Goal: Task Accomplishment & Management: Manage account settings

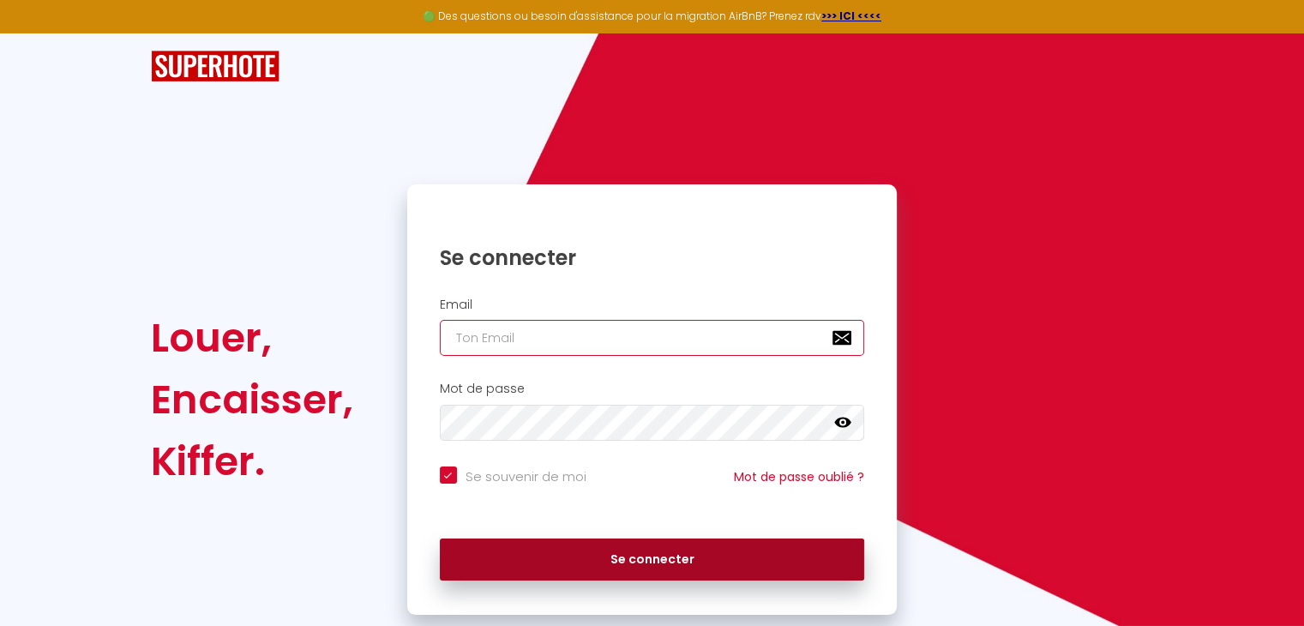
type input "[EMAIL_ADDRESS][DOMAIN_NAME]"
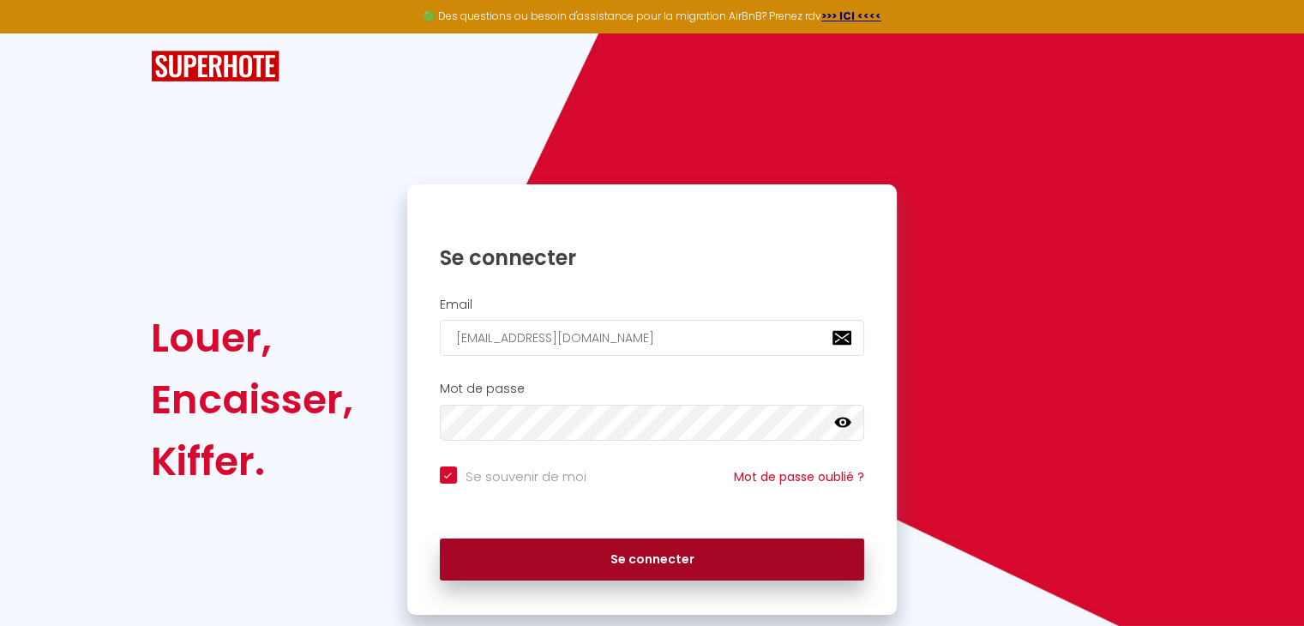
click at [689, 559] on button "Se connecter" at bounding box center [652, 560] width 425 height 43
checkbox input "true"
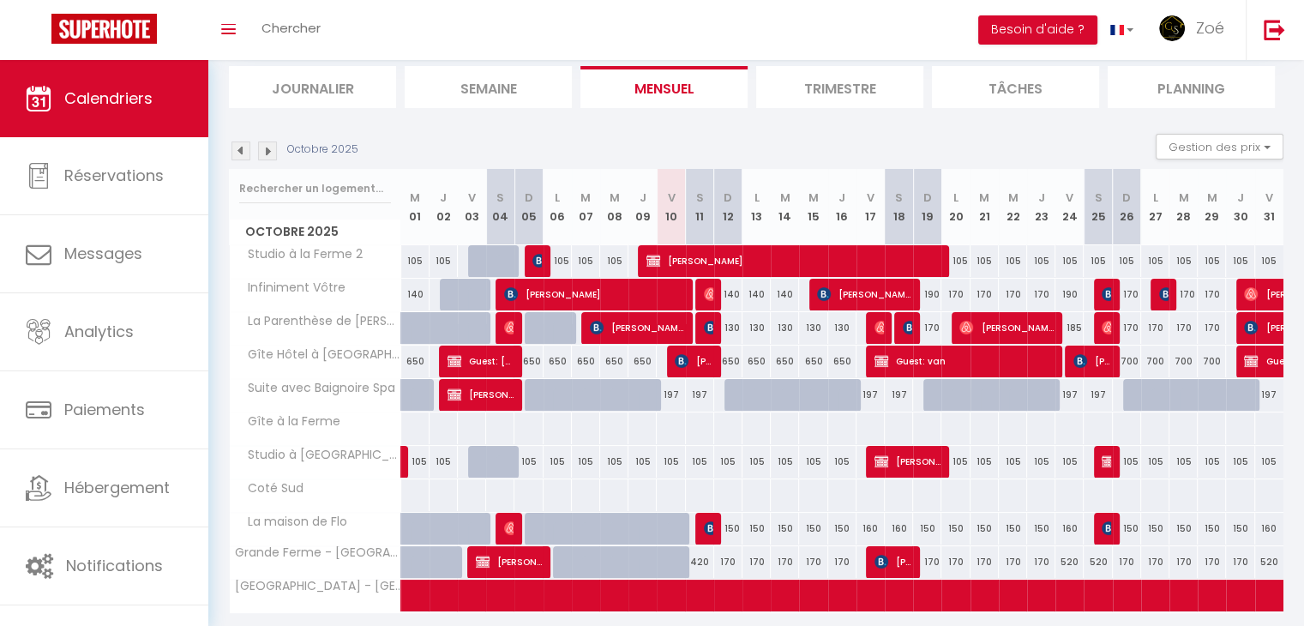
scroll to position [168, 0]
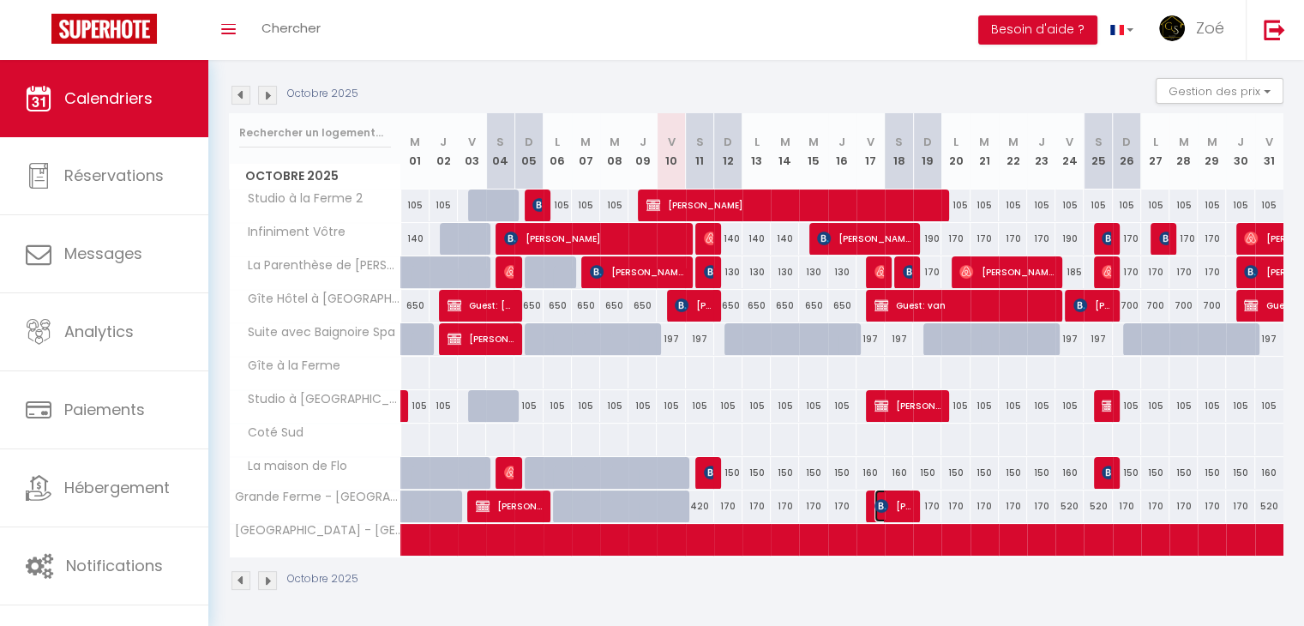
click at [895, 498] on span "[PERSON_NAME]" at bounding box center [894, 506] width 38 height 33
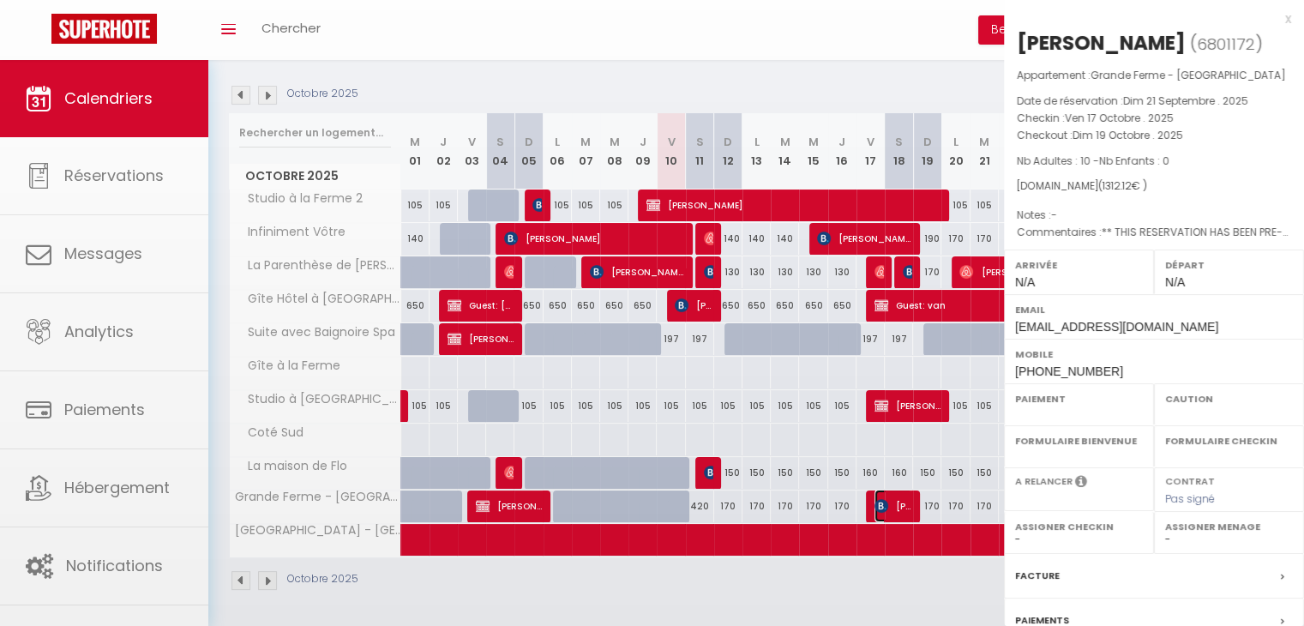
select select "OK"
select select "KO"
select select "0"
select select "1"
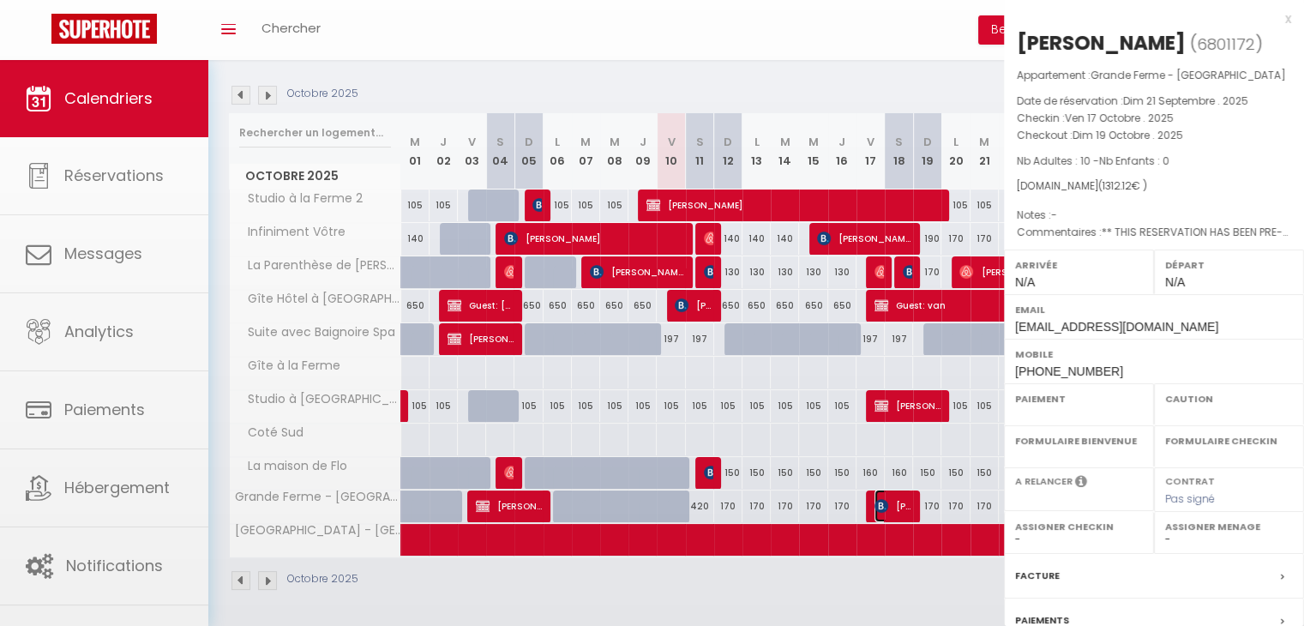
select select
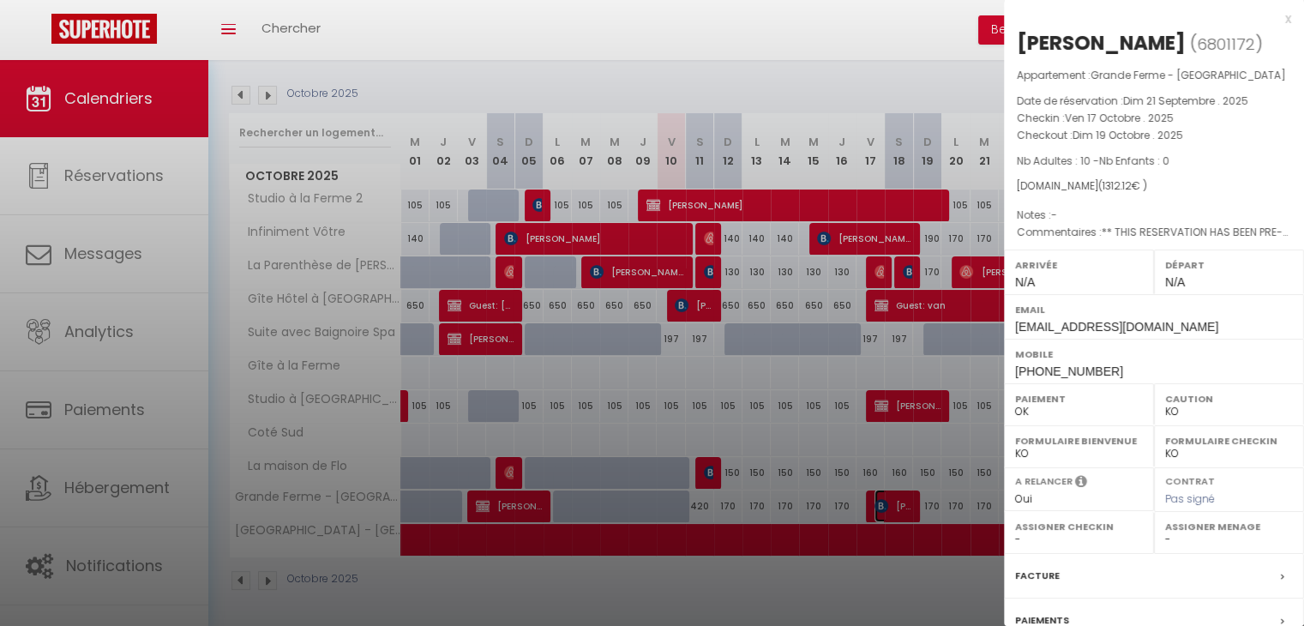
scroll to position [171, 0]
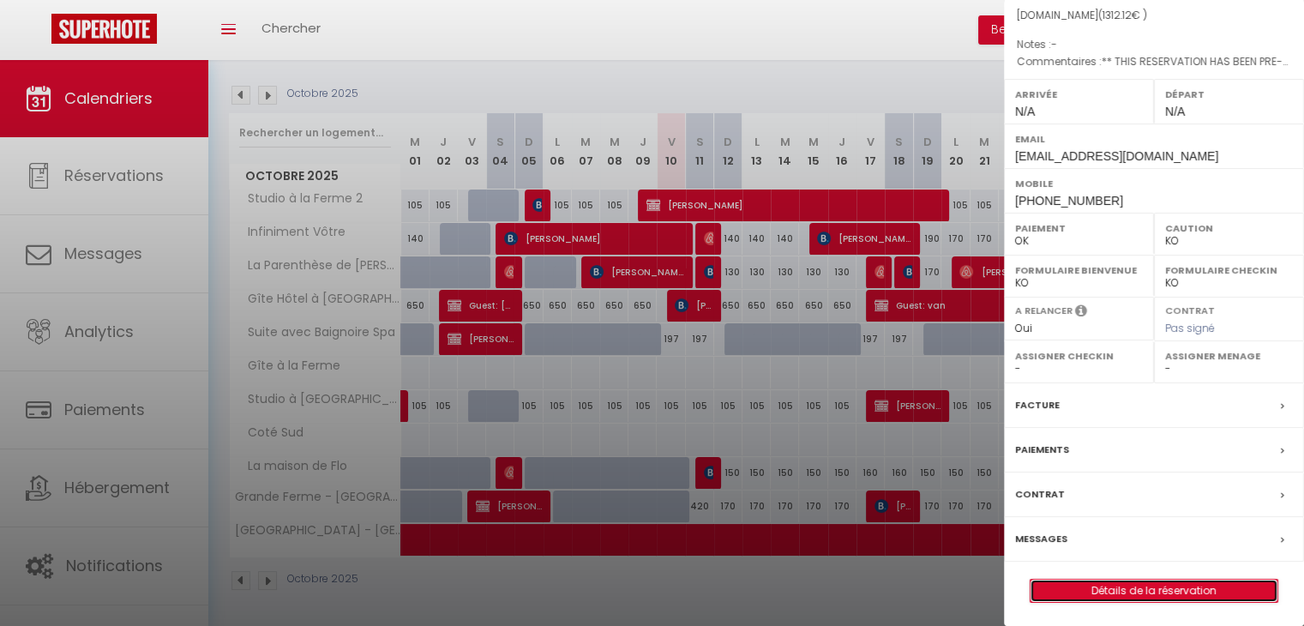
click at [1170, 585] on link "Détails de la réservation" at bounding box center [1154, 591] width 247 height 22
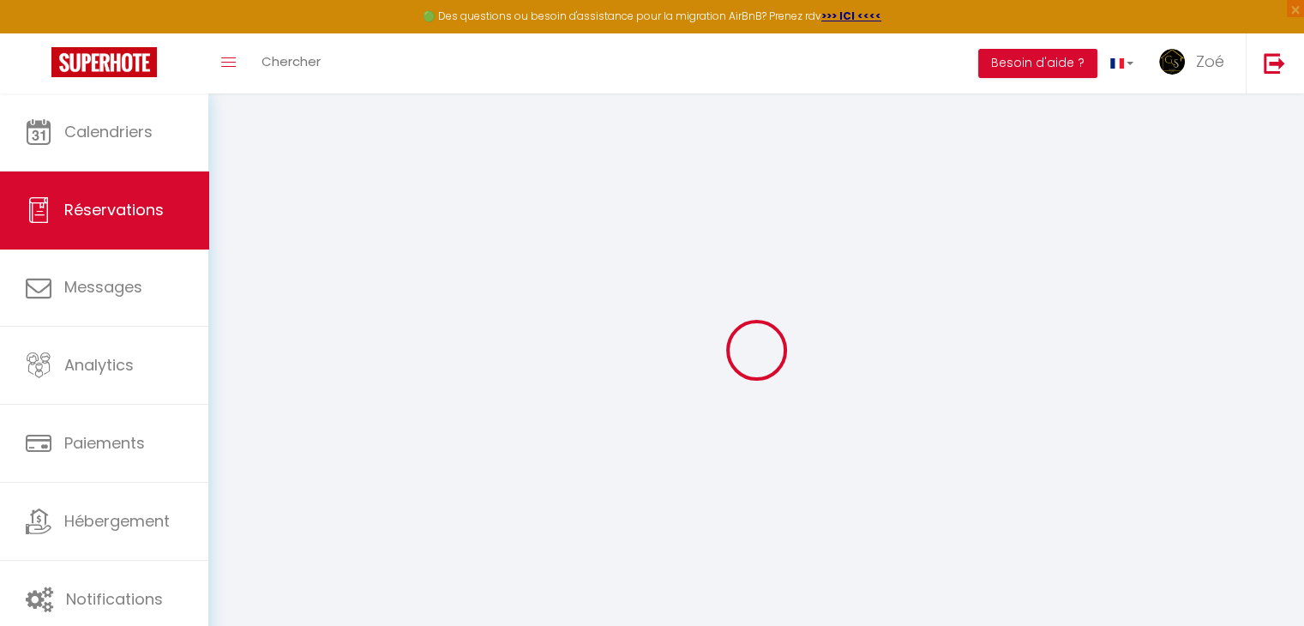
type input "Jonas"
type input "Vermeiren"
type input "jverme.422744@guest.booking.com"
type input "+31612063710"
type input "."
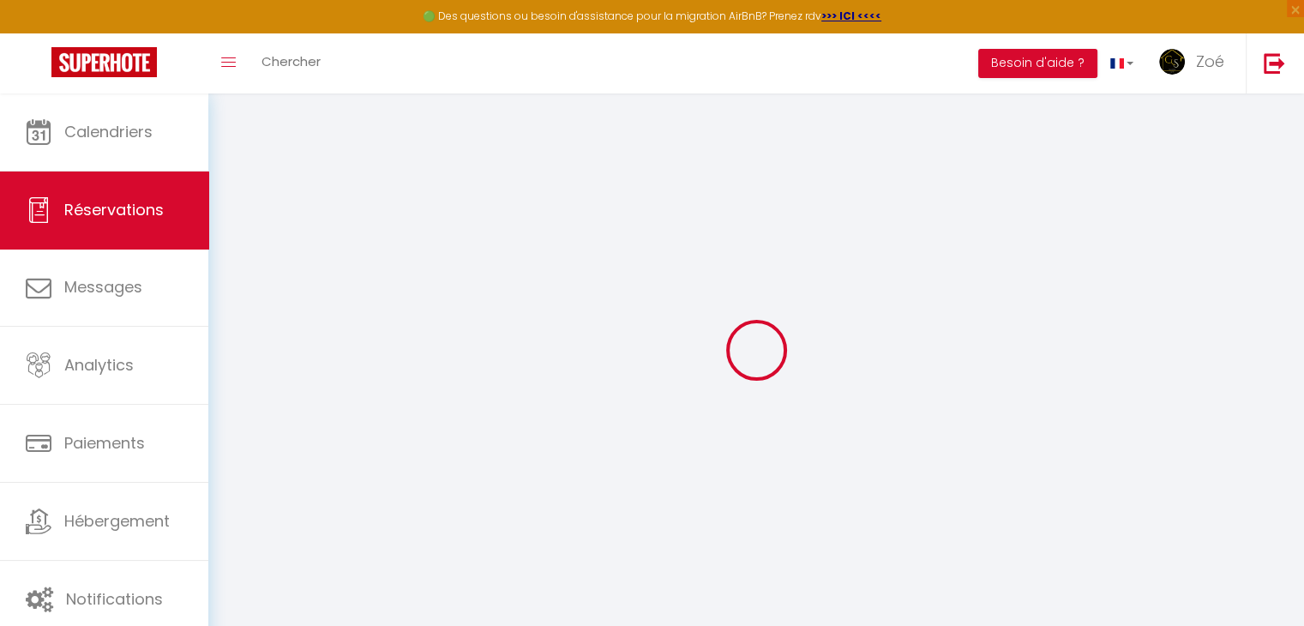
select select "NL"
type input "157.45"
type input "17.06"
select select "60663"
select select "1"
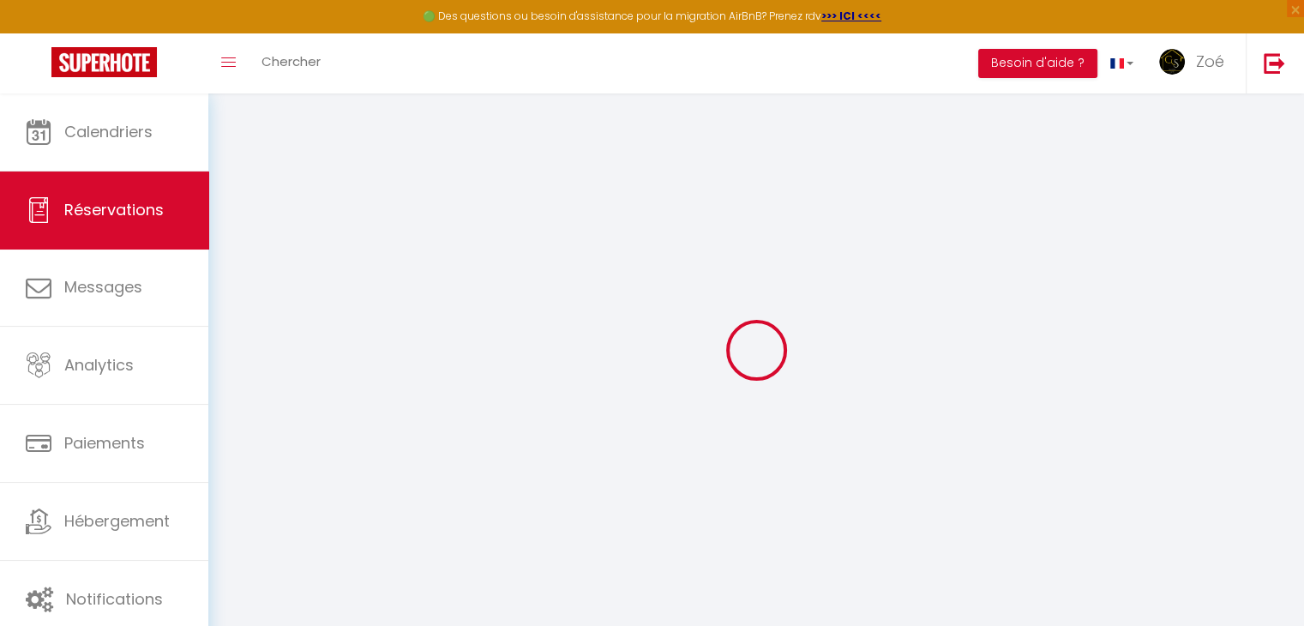
select select
type input "10"
select select "12"
select select
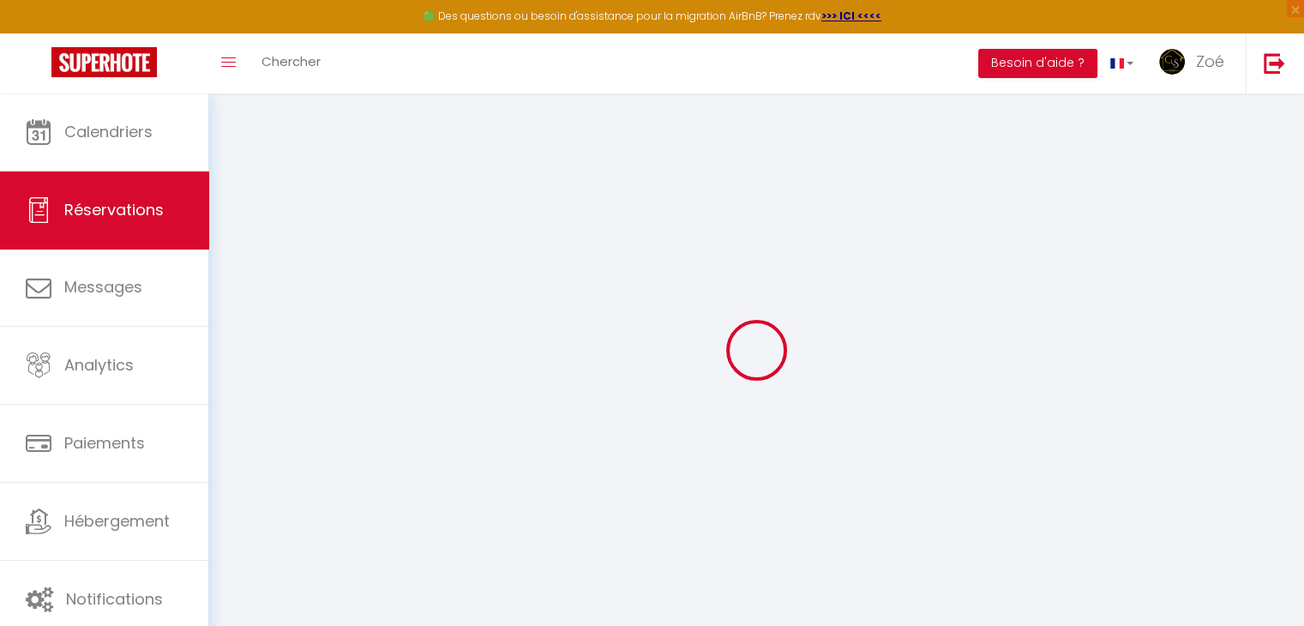
type input "1022.12"
checkbox input "false"
type input "0"
select select "2"
type input "0"
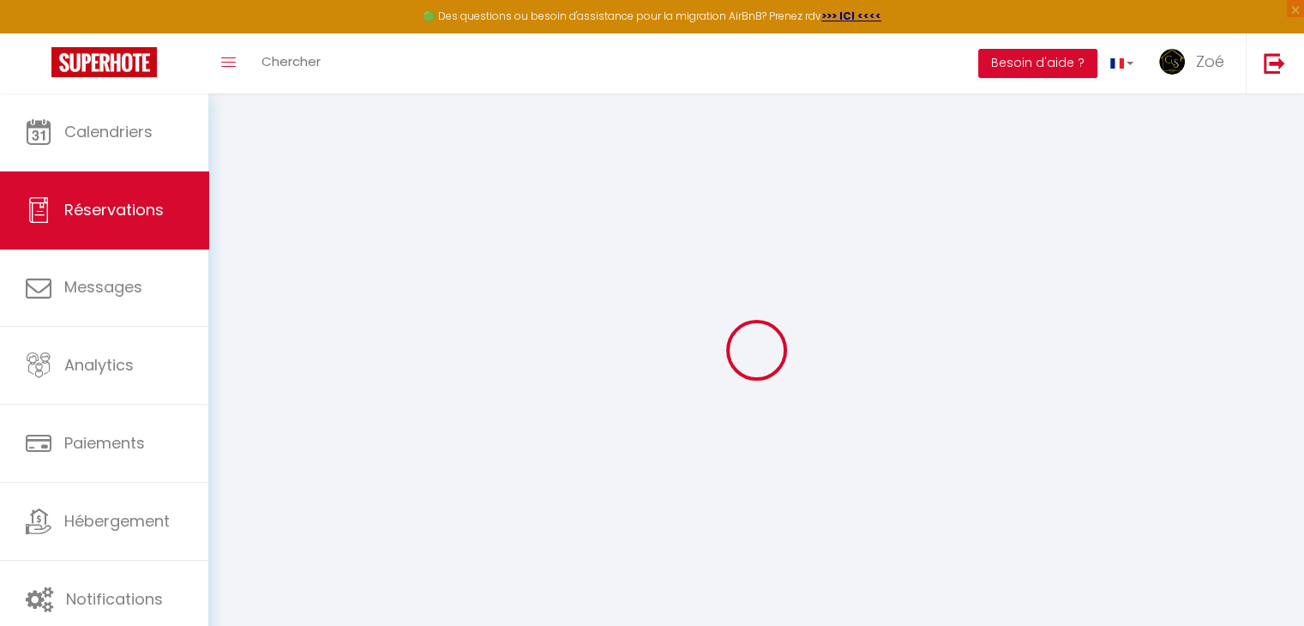
type input "0"
select select
select select "14"
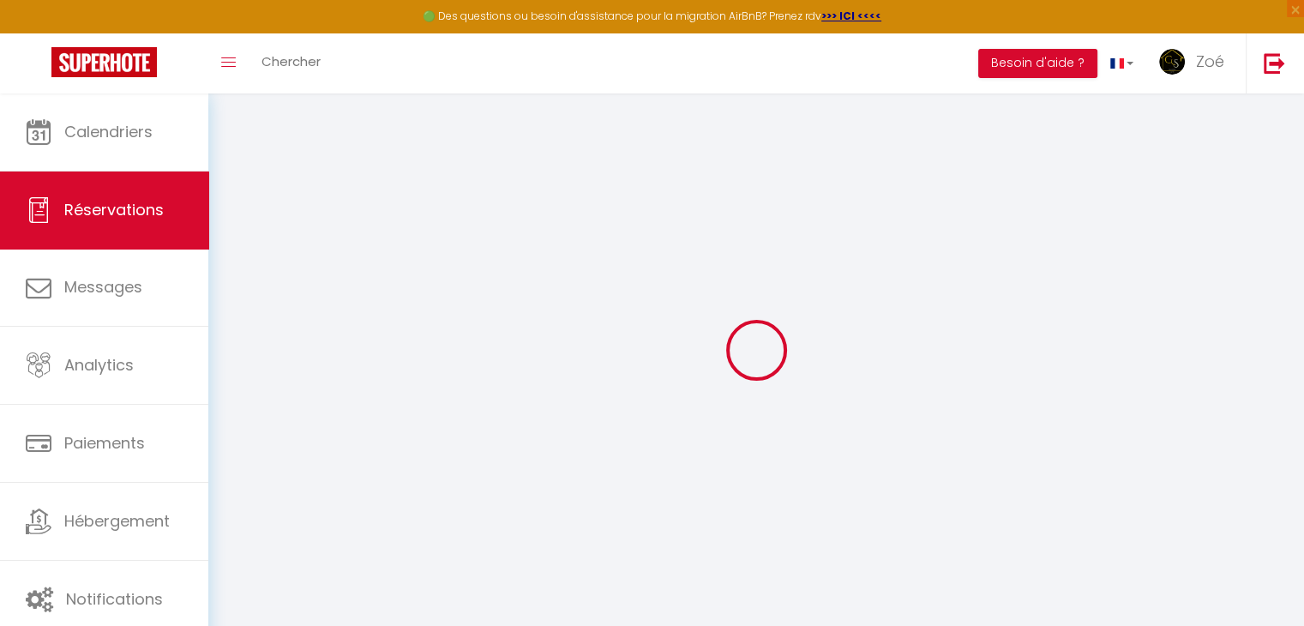
checkbox input "false"
select select
checkbox input "false"
select select
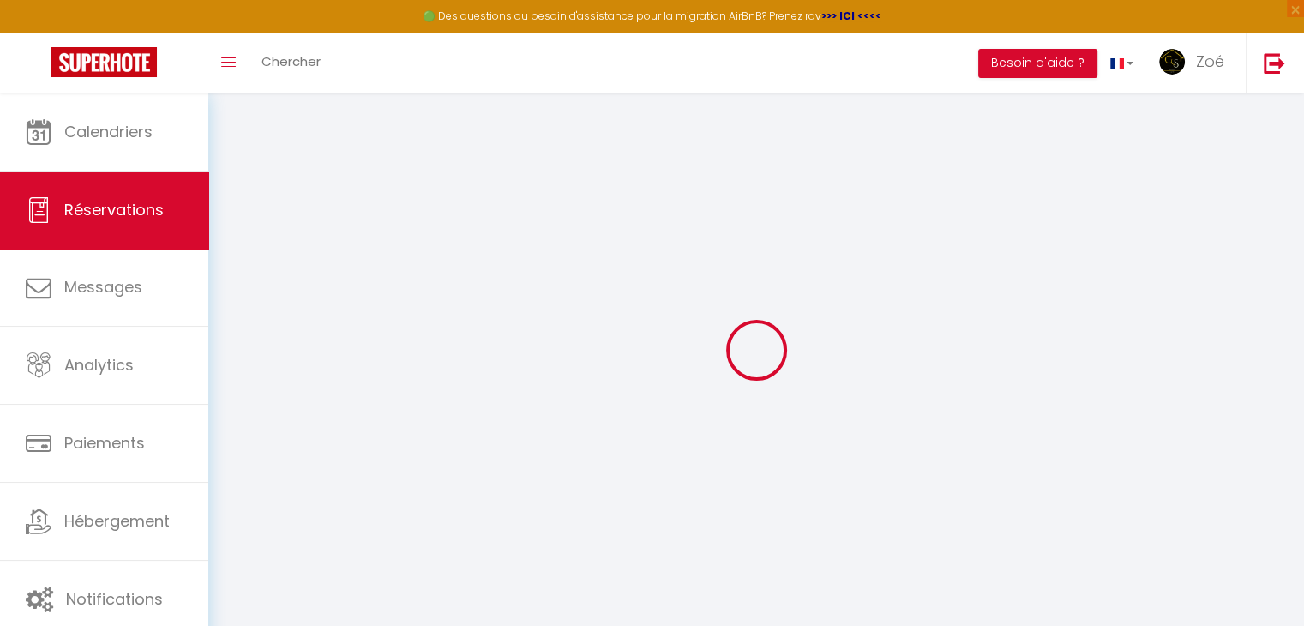
select select
checkbox input "false"
type textarea "** THIS RESERVATION HAS BEEN PRE-PAID ** Reservation has a cancellation grace p…"
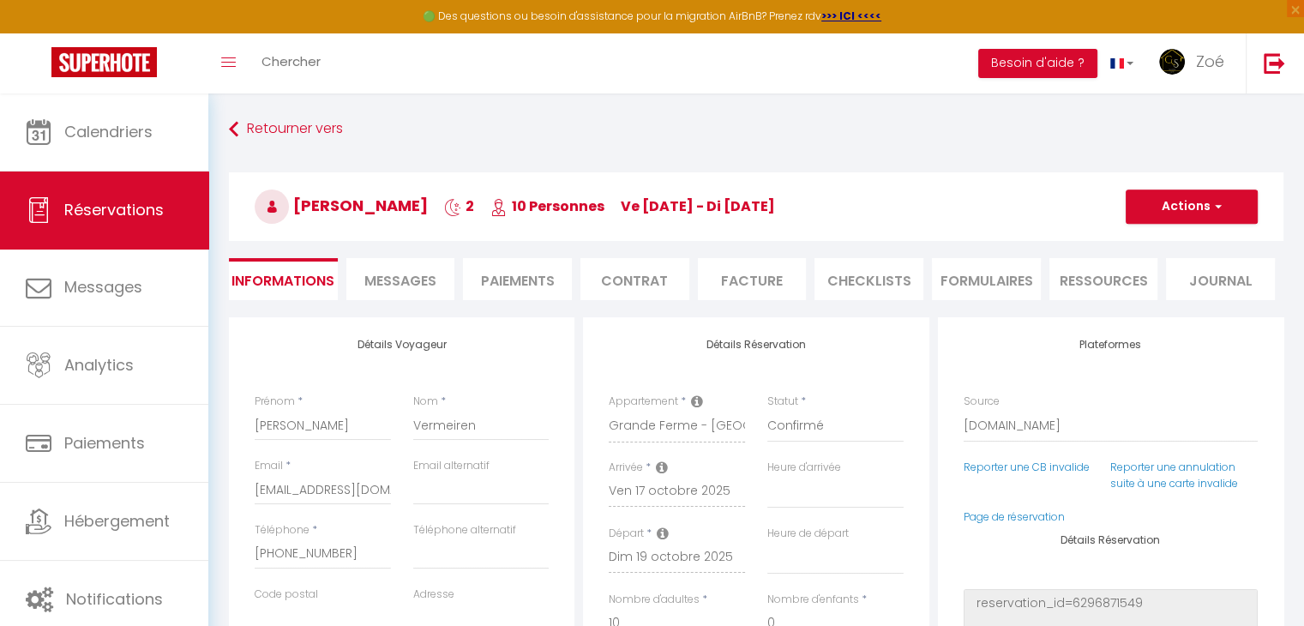
type input "290"
select select
checkbox input "false"
select select
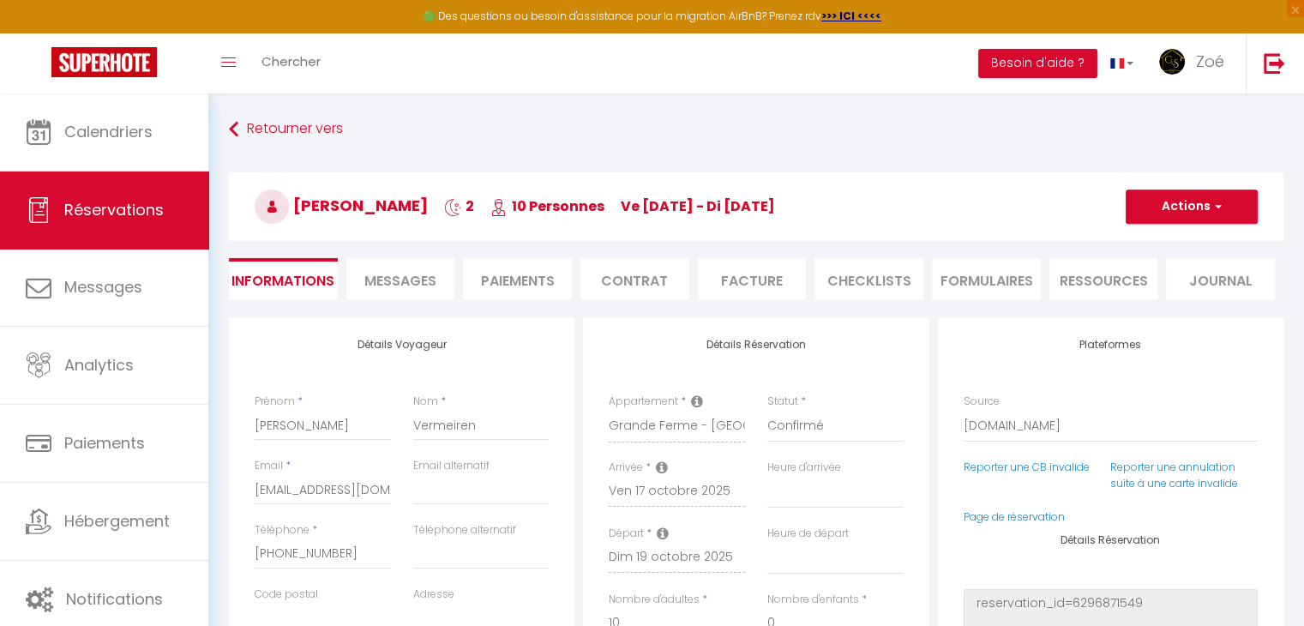
select select
click at [412, 281] on span "Messages" at bounding box center [400, 281] width 72 height 20
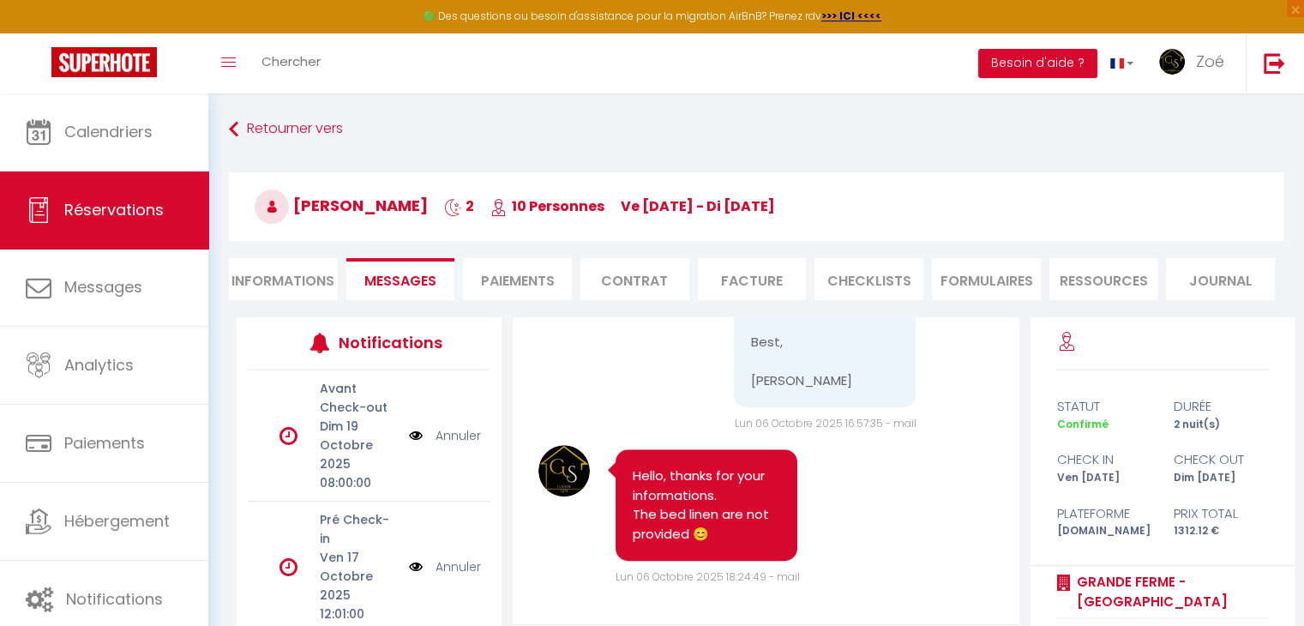
scroll to position [206, 0]
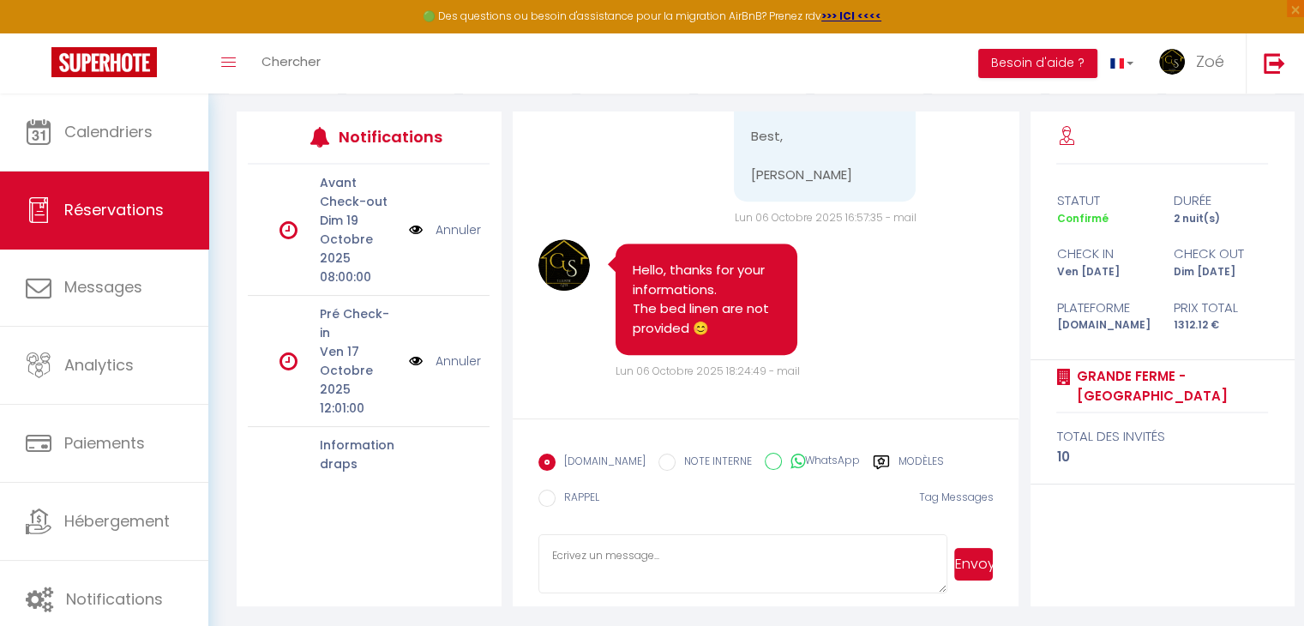
click at [899, 465] on label "Modèles" at bounding box center [921, 464] width 45 height 21
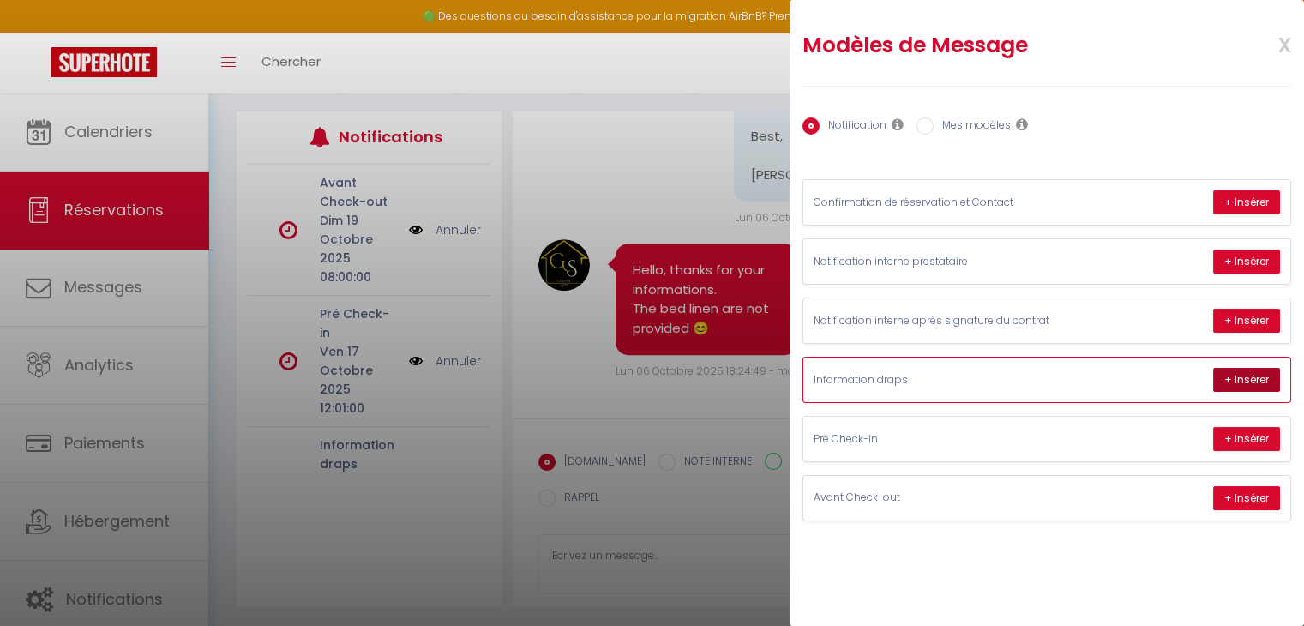
click at [1250, 377] on button "+ Insérer" at bounding box center [1247, 380] width 67 height 24
type textarea "Dear guests, We are delighted to welcome you soon to the Domaine de Wallay and …"
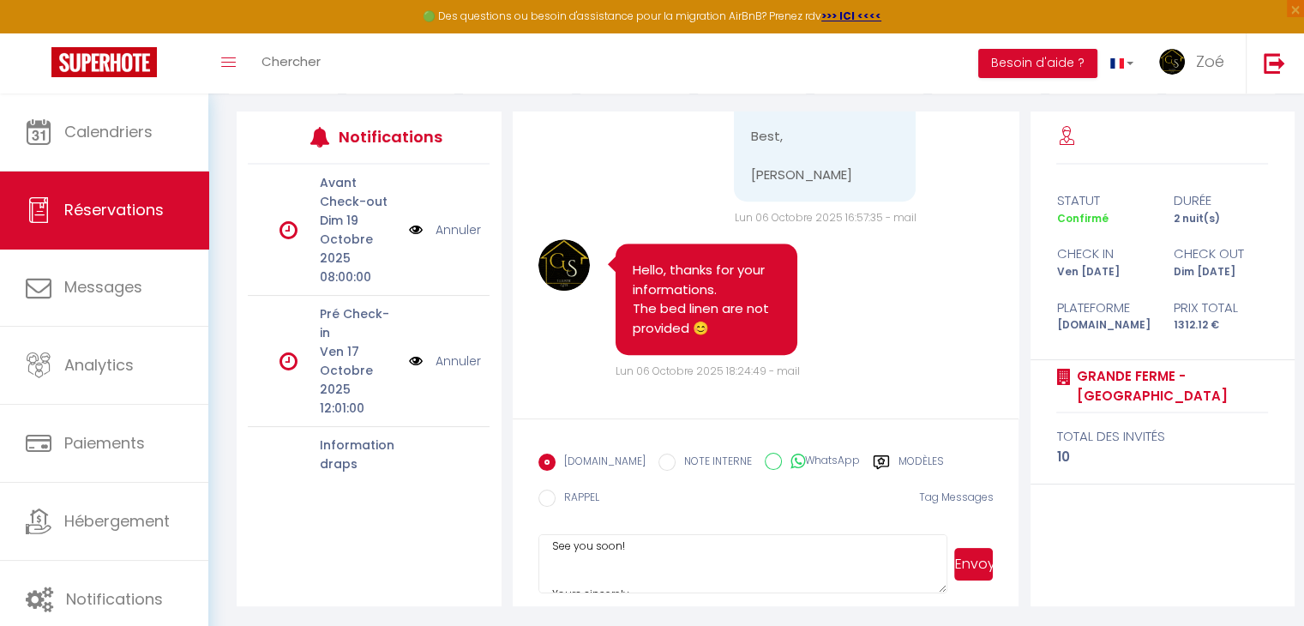
scroll to position [775, 0]
click at [979, 574] on button "Envoyer" at bounding box center [974, 564] width 39 height 33
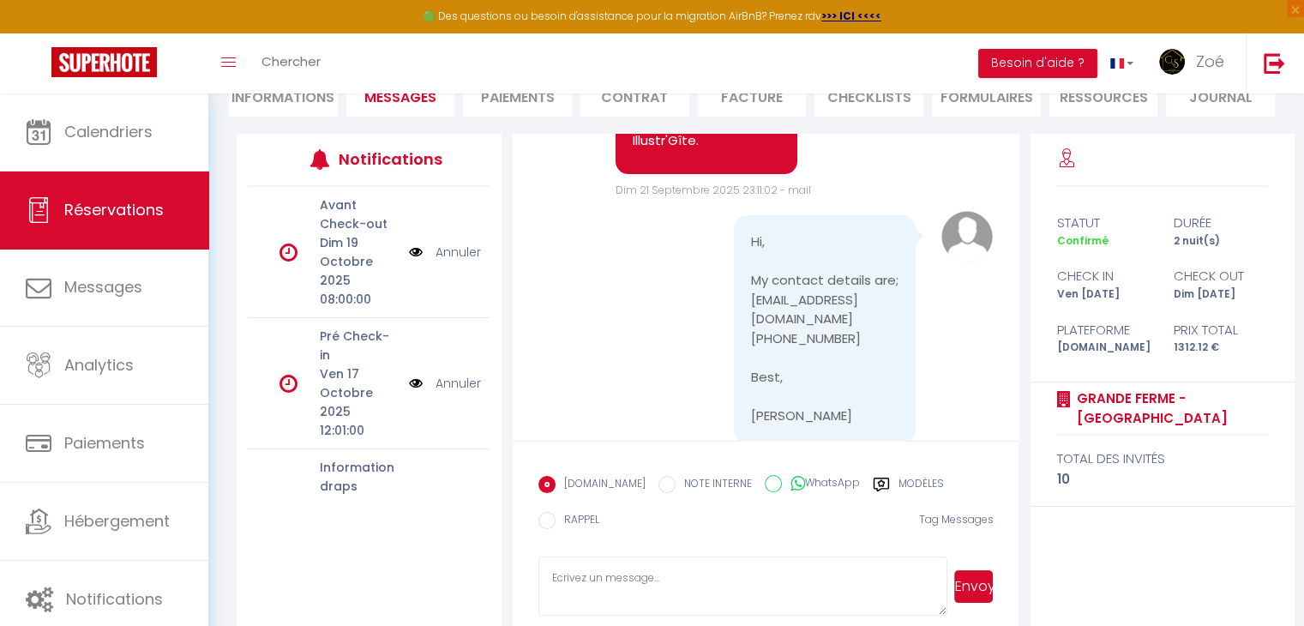
scroll to position [668, 0]
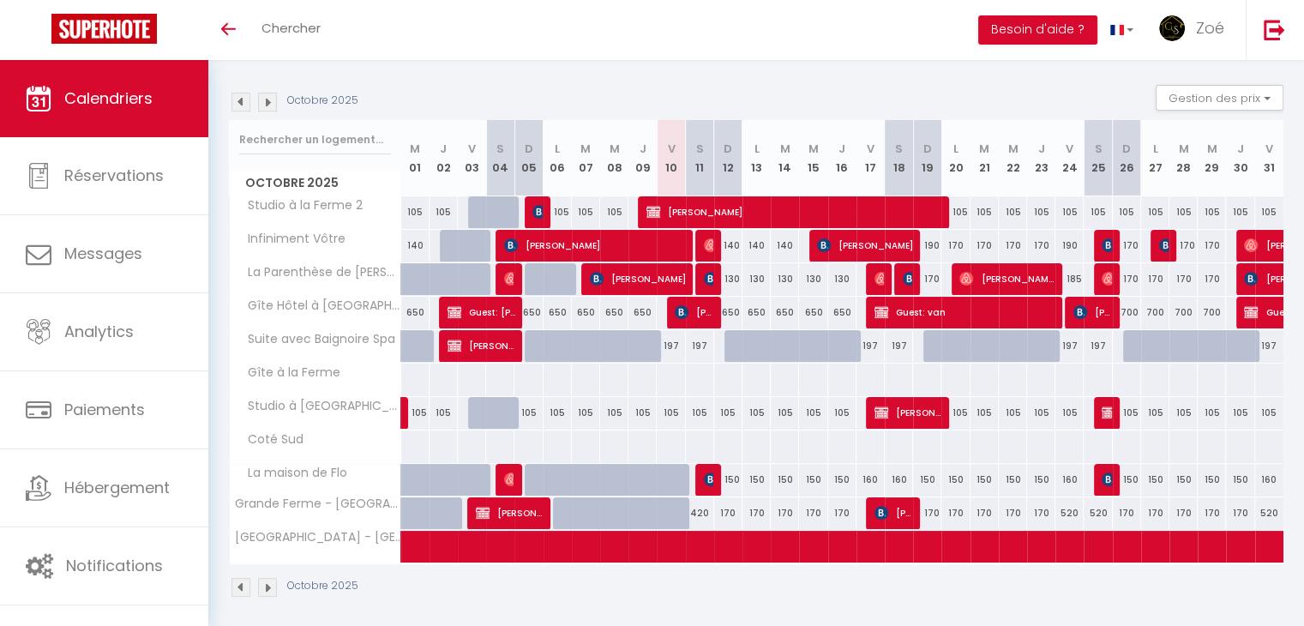
scroll to position [165, 0]
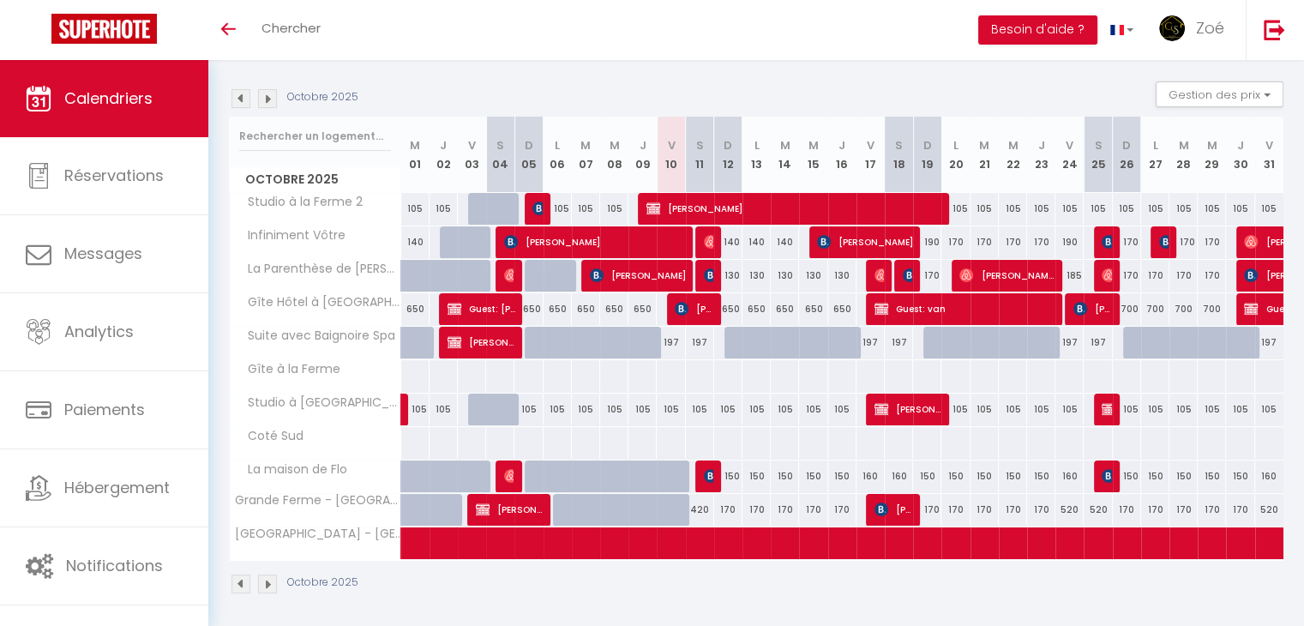
click at [715, 478] on div "150" at bounding box center [728, 477] width 28 height 32
select select
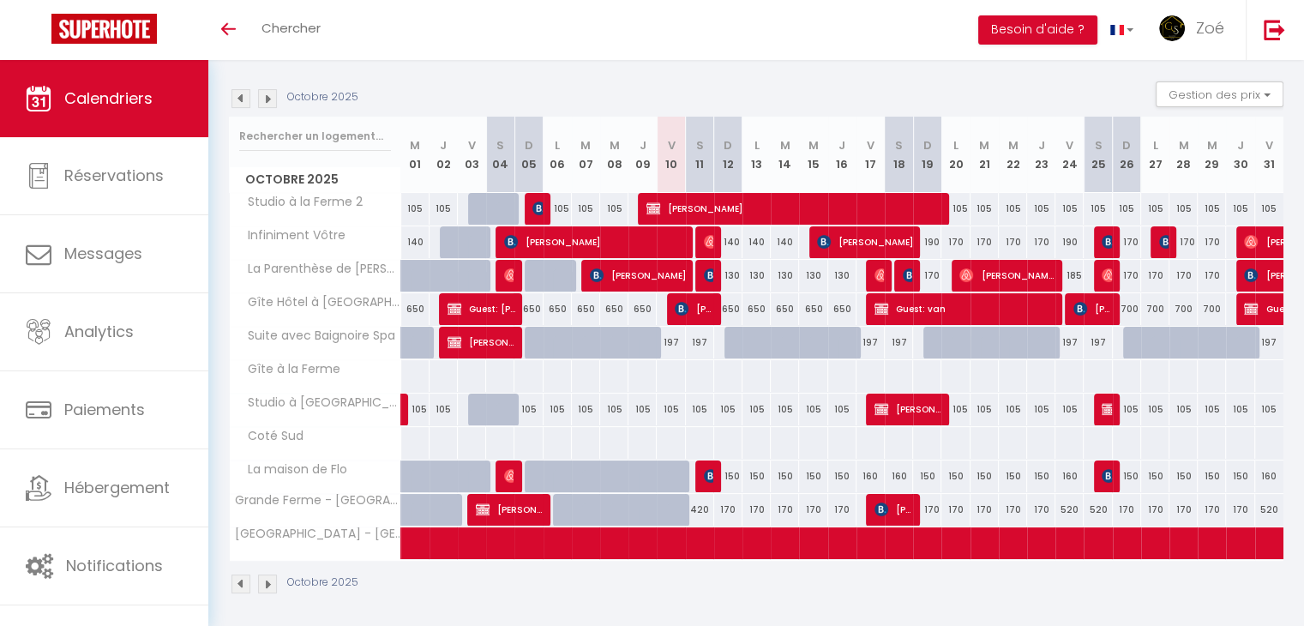
select select
type input "150"
type input "Dim 12 Octobre 2025"
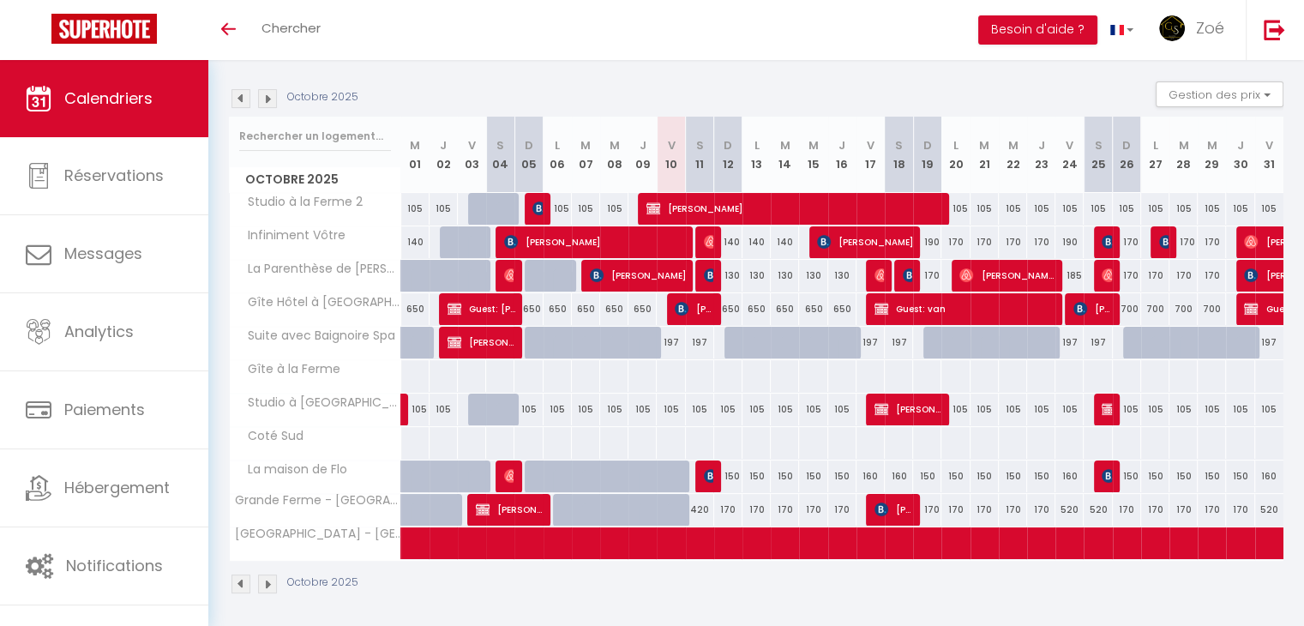
type input "Lun 13 Octobre 2025"
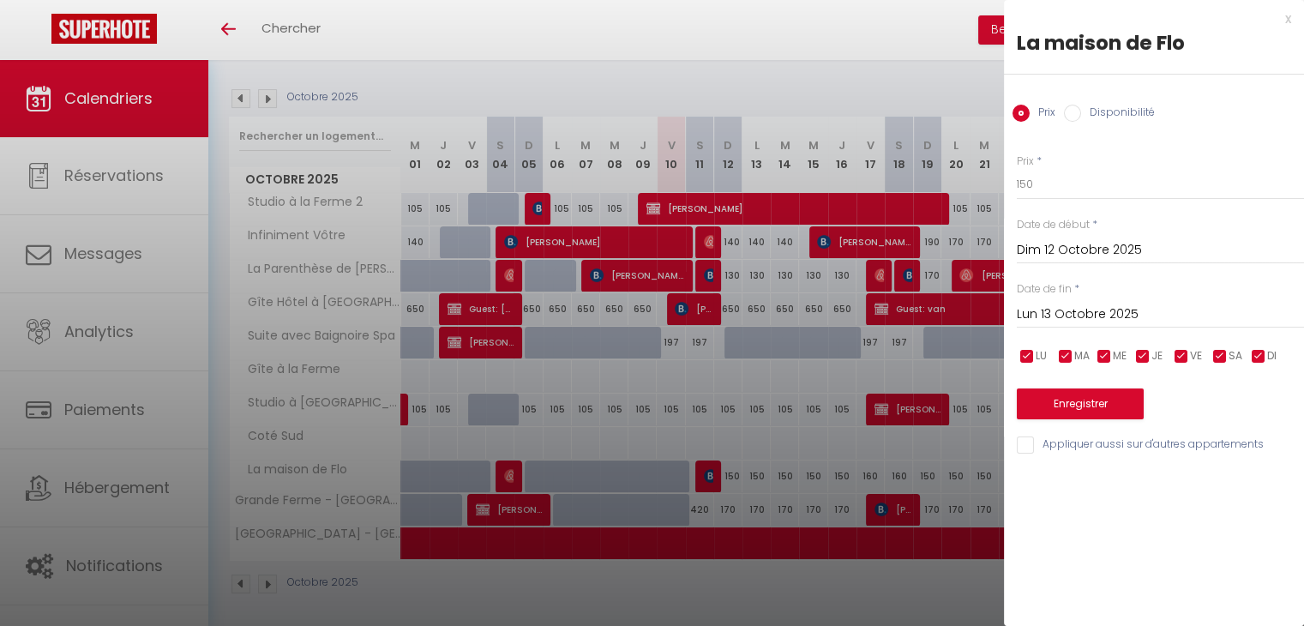
scroll to position [168, 0]
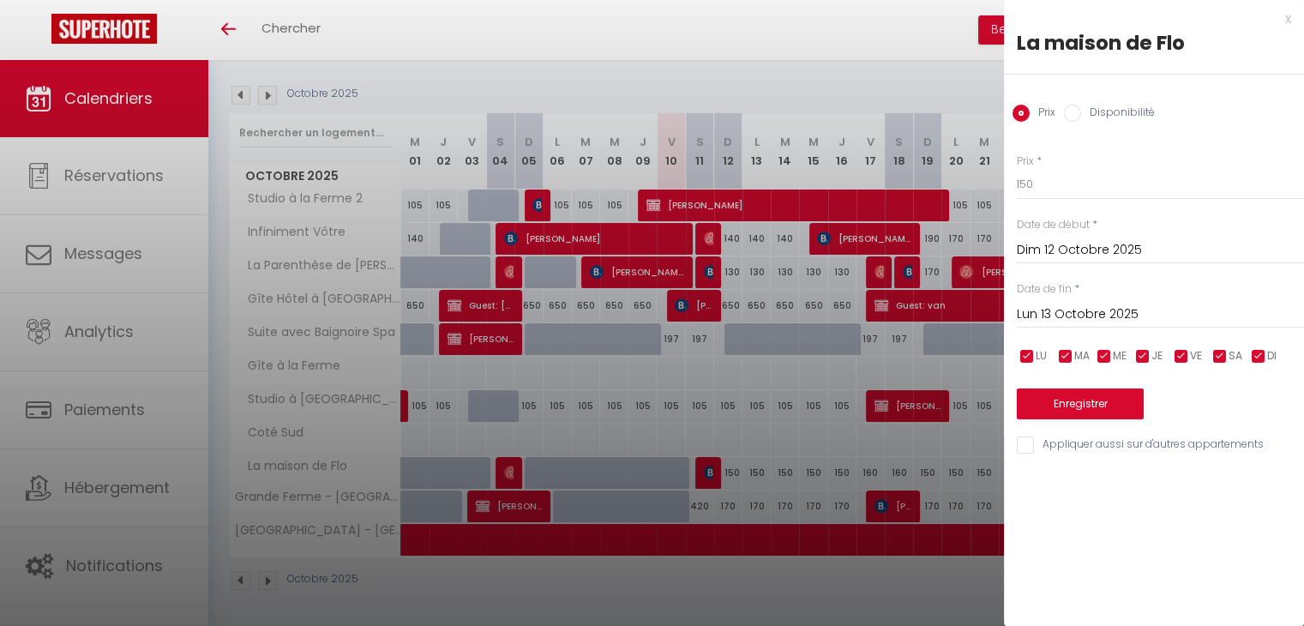
click at [700, 479] on div at bounding box center [652, 313] width 1304 height 626
select select
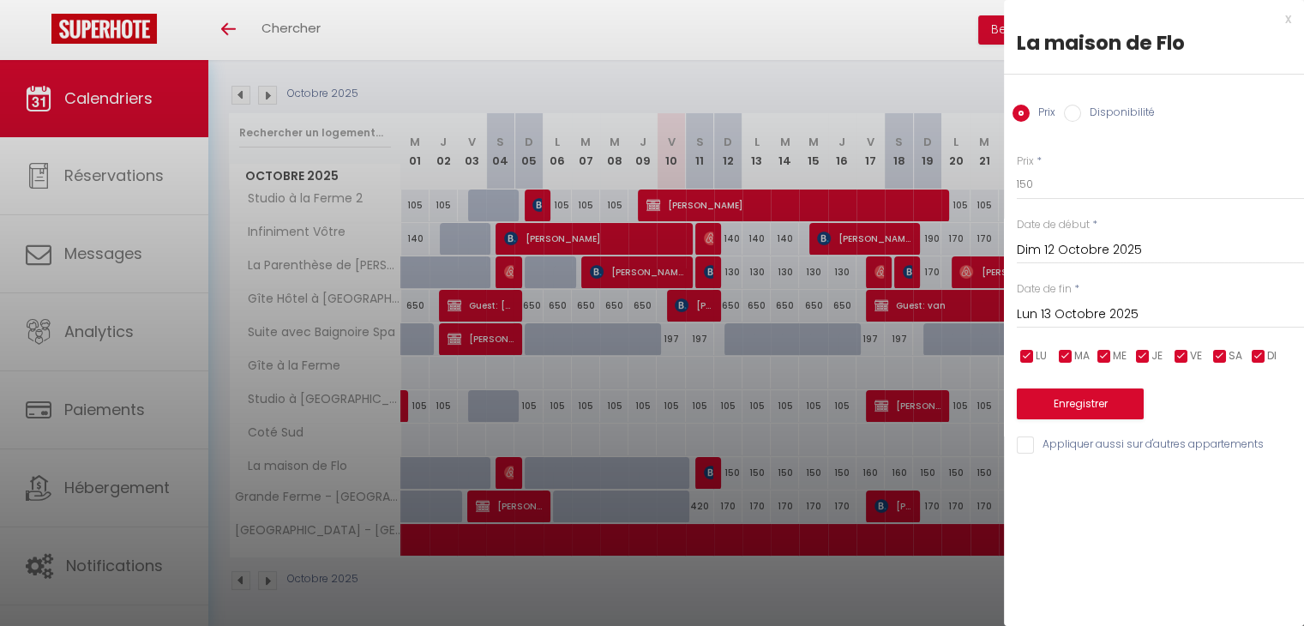
select select
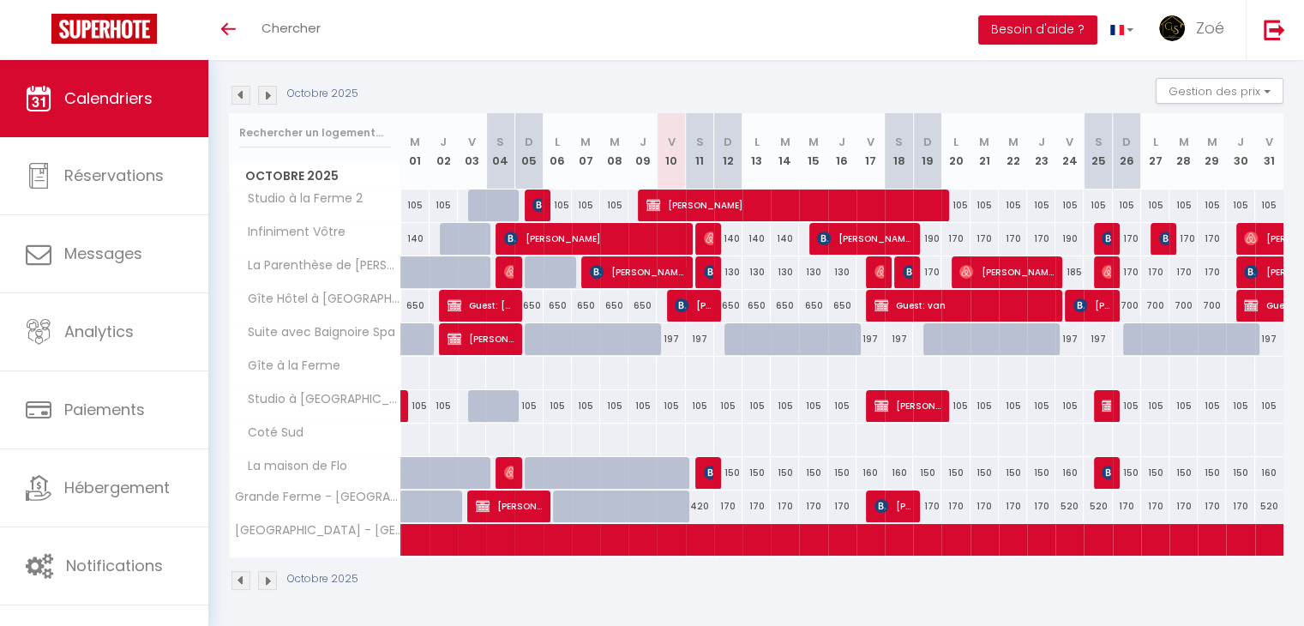
click at [700, 479] on div at bounding box center [710, 473] width 28 height 33
click at [707, 480] on span "[PERSON_NAME]" at bounding box center [708, 472] width 9 height 33
select select "OK"
select select "KO"
select select "0"
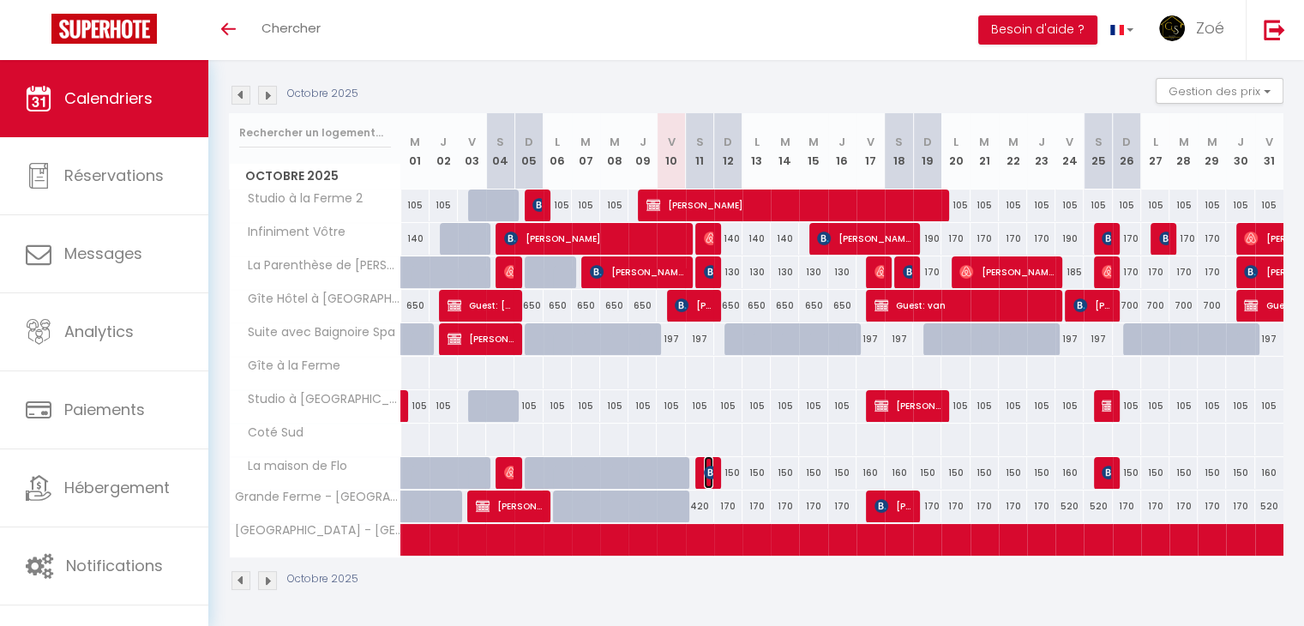
select select "0"
select select "1"
select select
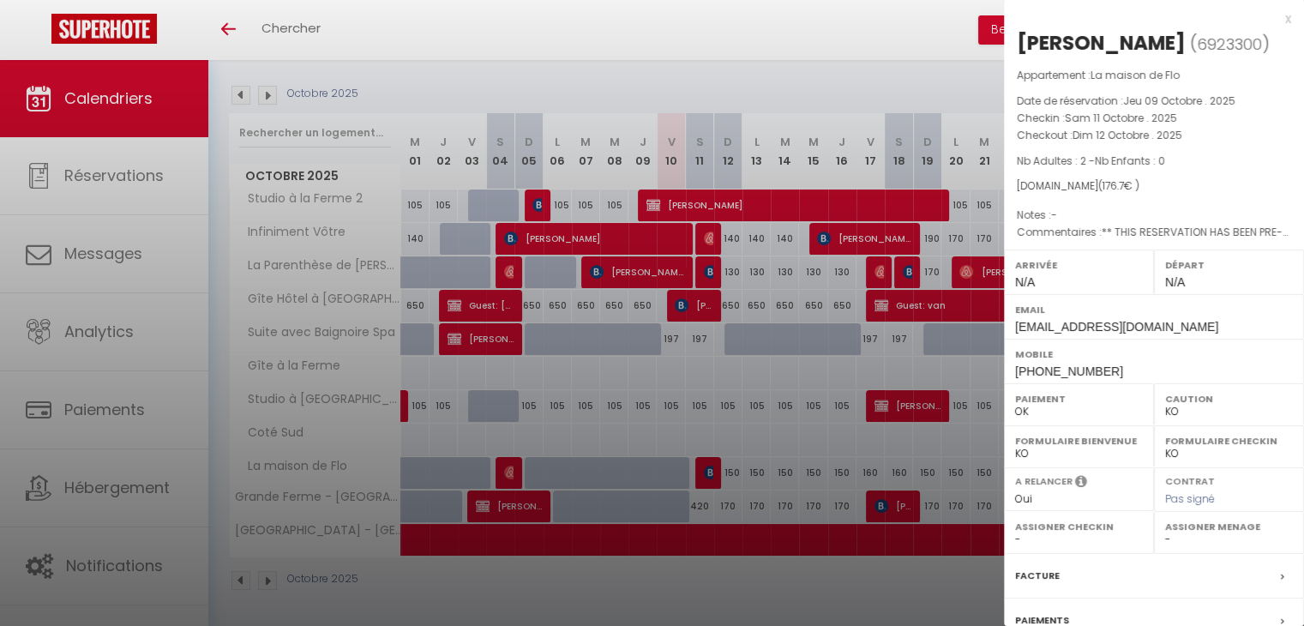
click at [690, 580] on div at bounding box center [652, 313] width 1304 height 626
